Goal: Information Seeking & Learning: Understand process/instructions

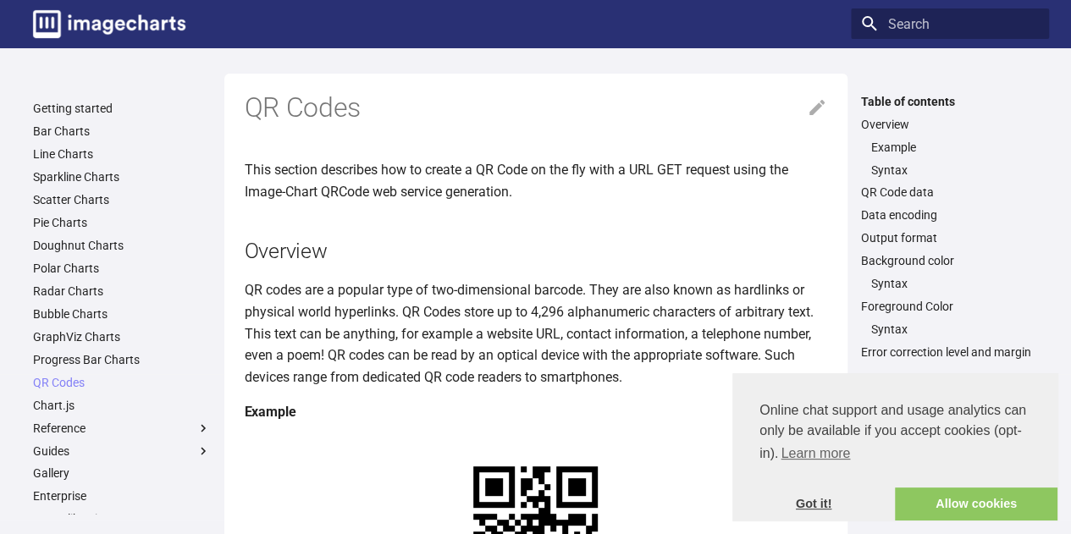
click at [809, 505] on link "Got it!" at bounding box center [813, 505] width 163 height 34
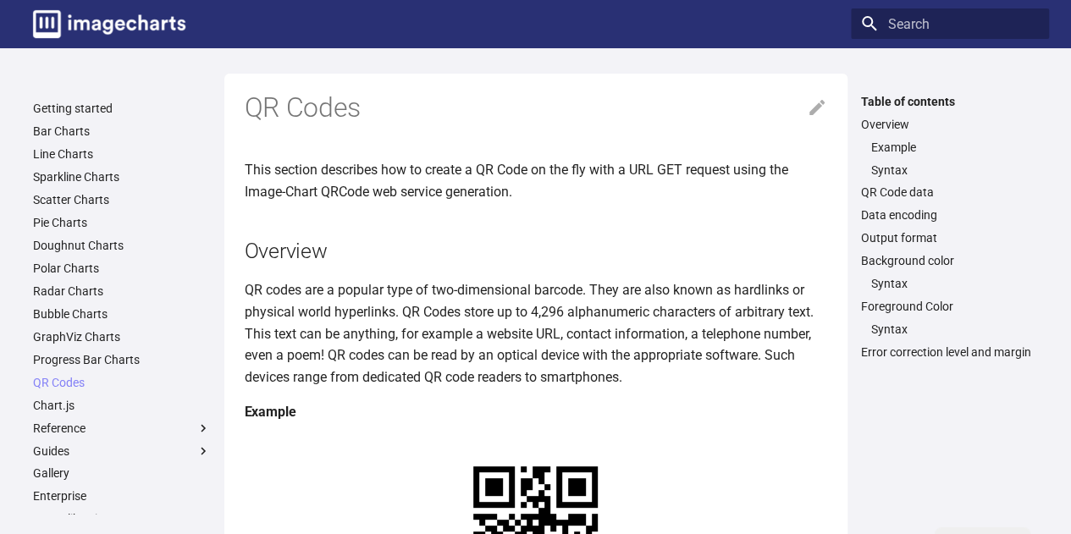
click at [551, 179] on p "This section describes how to create a QR Code on the fly with a URL GET reques…" at bounding box center [536, 180] width 583 height 43
click at [51, 389] on link "QR Codes" at bounding box center [122, 382] width 178 height 15
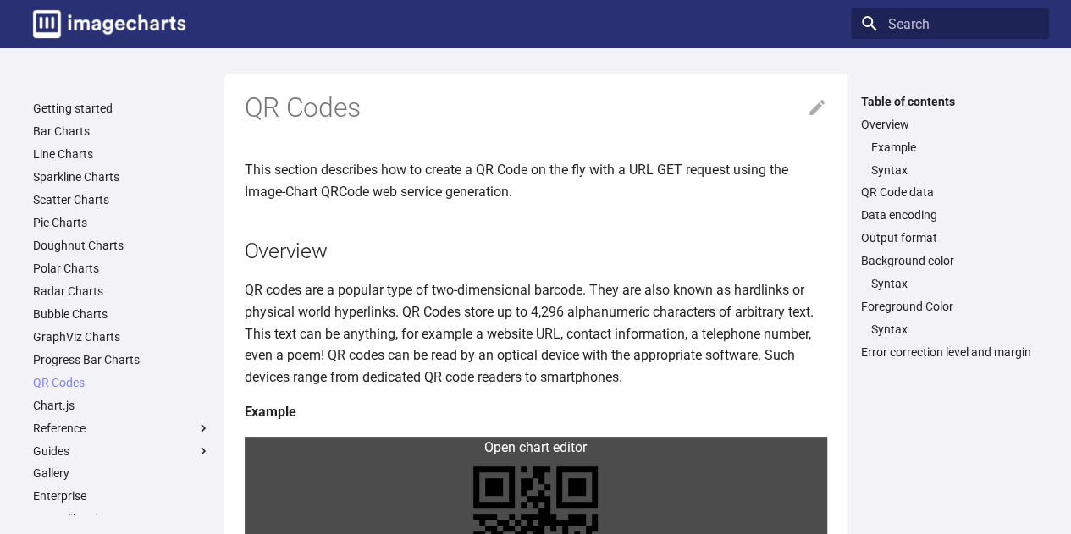
click at [528, 440] on link at bounding box center [536, 529] width 583 height 184
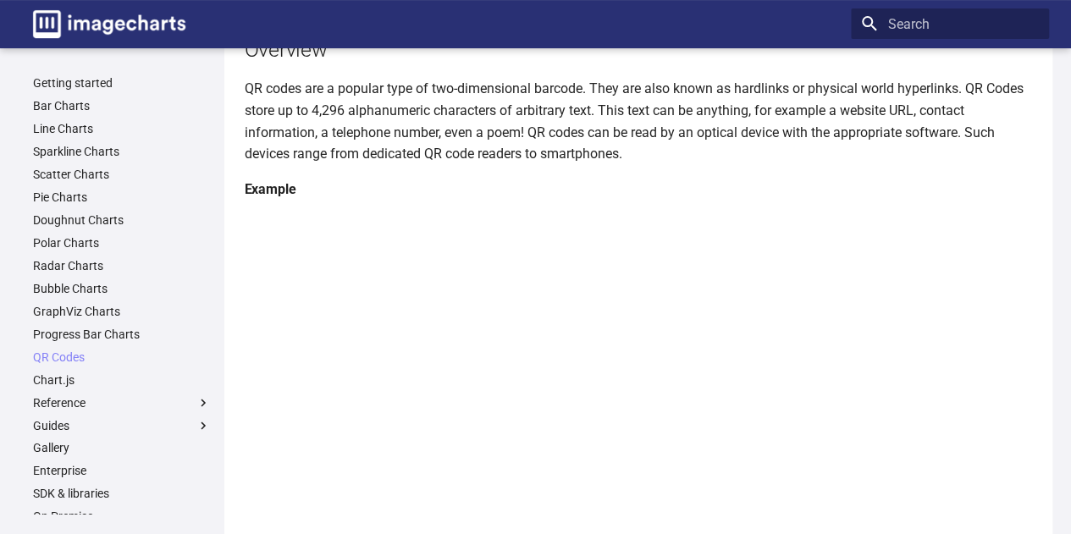
scroll to position [169, 0]
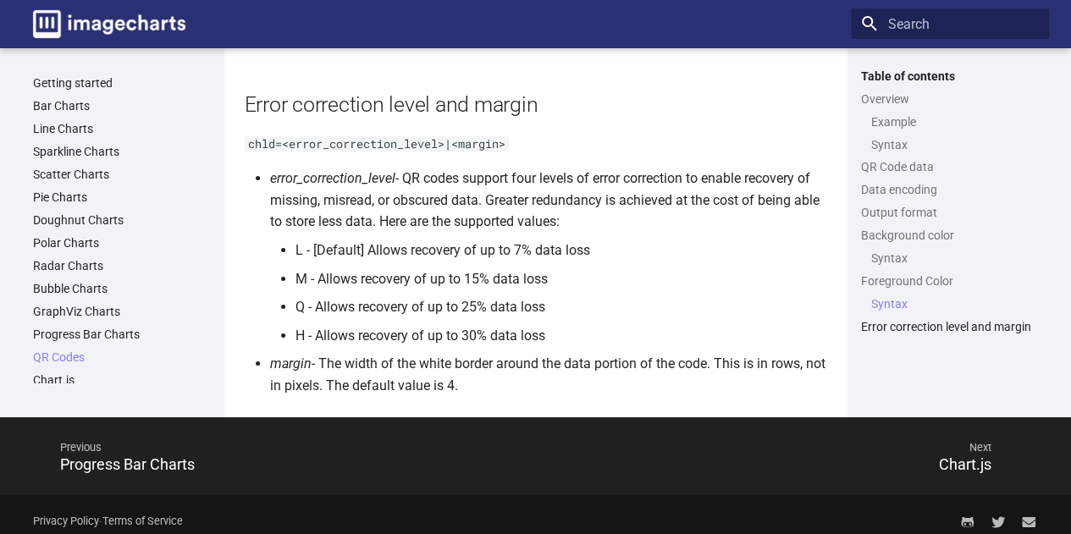
scroll to position [3101, 0]
